Goal: Find specific page/section: Find specific page/section

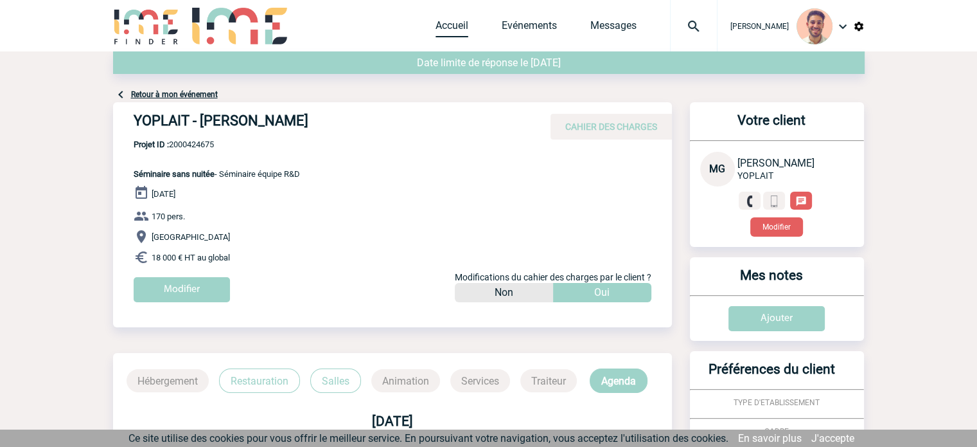
click at [455, 26] on link "Accueil" at bounding box center [452, 28] width 33 height 18
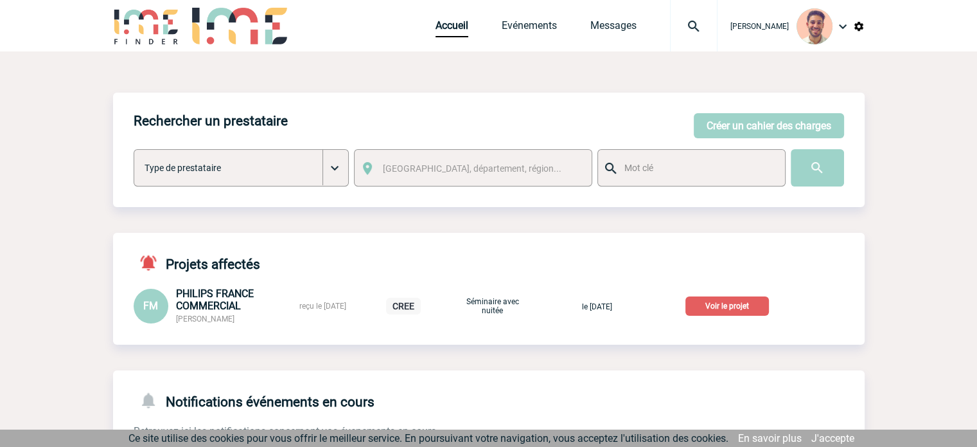
click at [742, 306] on p "Voir le projet" at bounding box center [728, 305] width 84 height 19
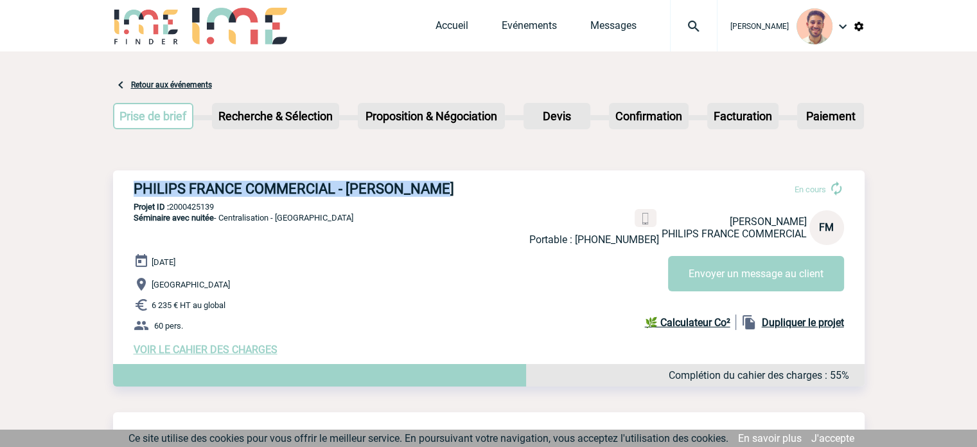
drag, startPoint x: 439, startPoint y: 193, endPoint x: 129, endPoint y: 187, distance: 309.8
click at [129, 187] on div "PHILIPS FRANCE COMMERCIAL - [PERSON_NAME] En cours Portable : [PHONE_NUMBER] [P…" at bounding box center [489, 267] width 752 height 195
copy h3 "PHILIPS FRANCE COMMERCIAL - [PERSON_NAME]"
drag, startPoint x: 224, startPoint y: 202, endPoint x: 169, endPoint y: 202, distance: 54.6
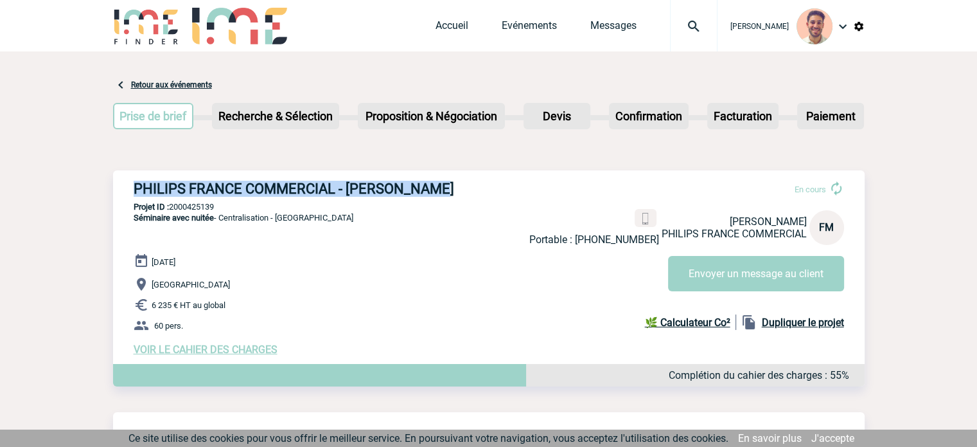
click at [169, 202] on p "Projet ID : 2000425139" at bounding box center [489, 207] width 752 height 10
click at [224, 206] on p "Projet ID : 2000425139" at bounding box center [489, 207] width 752 height 10
click at [220, 208] on p "Projet ID : 2000425139" at bounding box center [489, 207] width 752 height 10
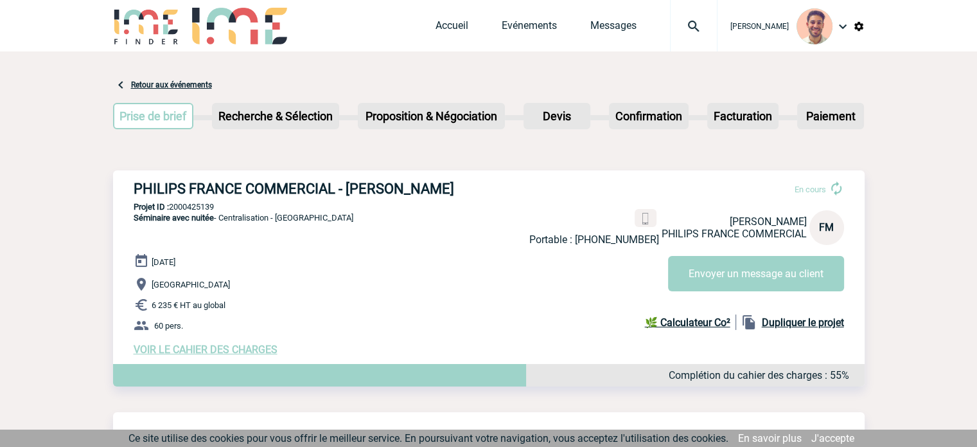
drag, startPoint x: 218, startPoint y: 207, endPoint x: 172, endPoint y: 208, distance: 46.9
click at [172, 206] on p "Projet ID : 2000425139" at bounding box center [489, 207] width 752 height 10
copy p "2000425139"
drag, startPoint x: 367, startPoint y: 219, endPoint x: 278, endPoint y: 222, distance: 89.4
click at [278, 222] on div "PHILIPS FRANCE COMMERCIAL - [PERSON_NAME] En cours Portable : [PHONE_NUMBER] [P…" at bounding box center [489, 267] width 752 height 195
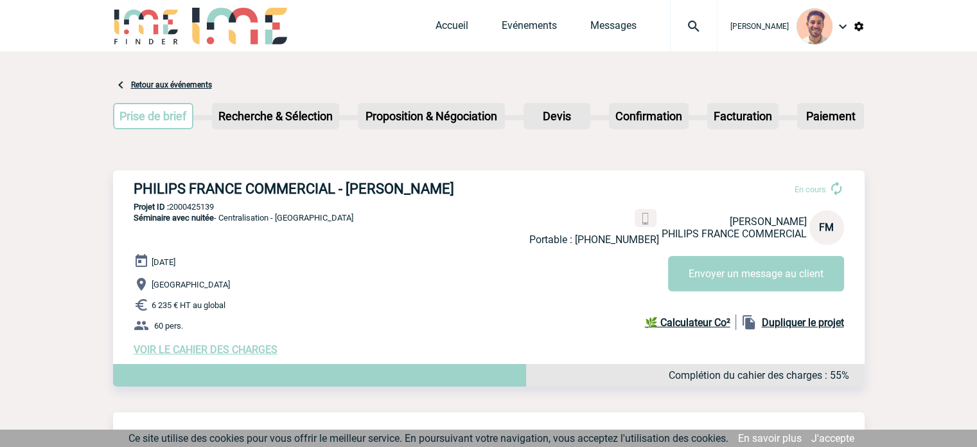
copy span "[GEOGRAPHIC_DATA]"
